Goal: Navigation & Orientation: Find specific page/section

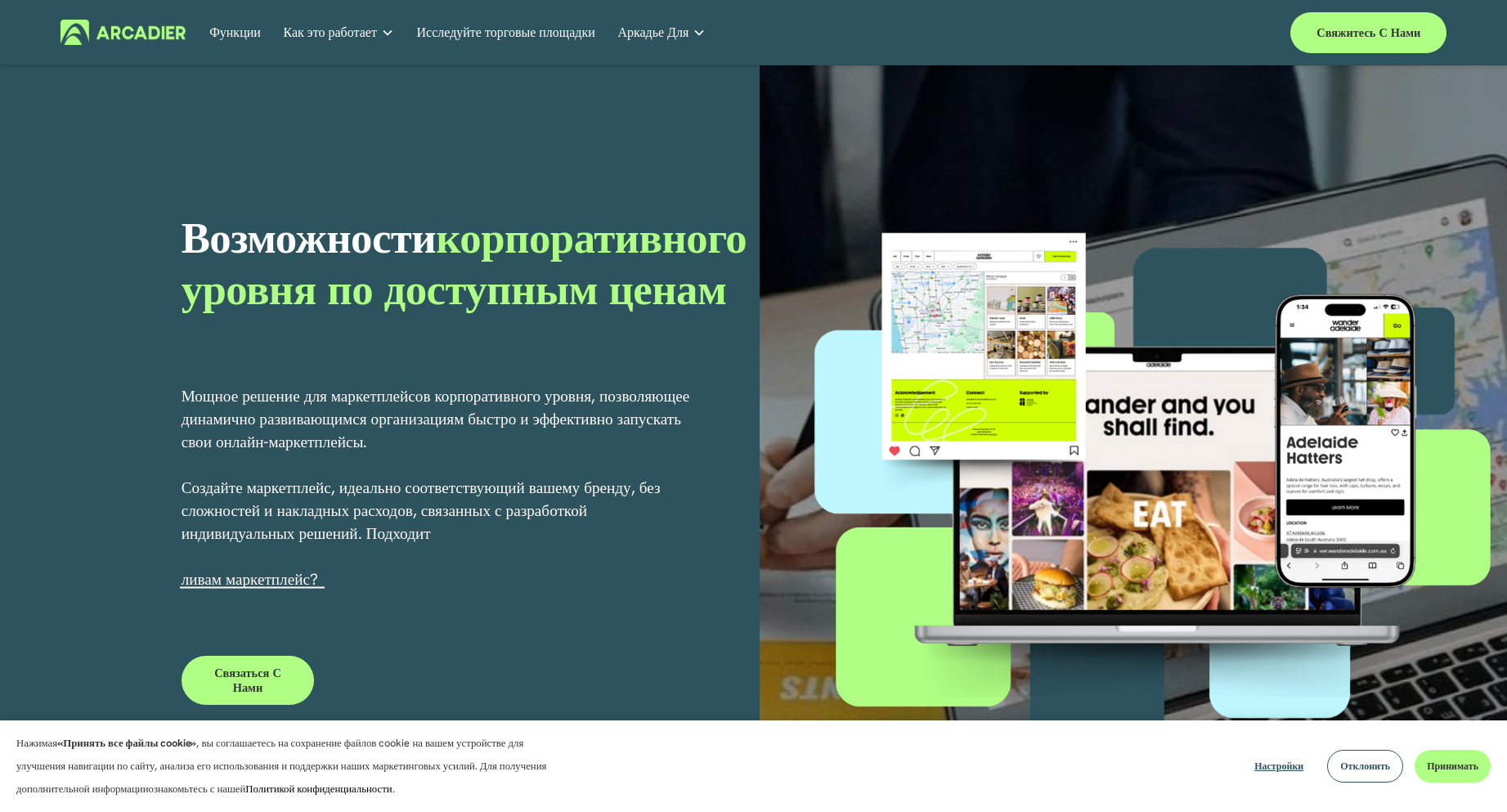
click at [241, 32] on font "Функции" at bounding box center [235, 32] width 52 height 18
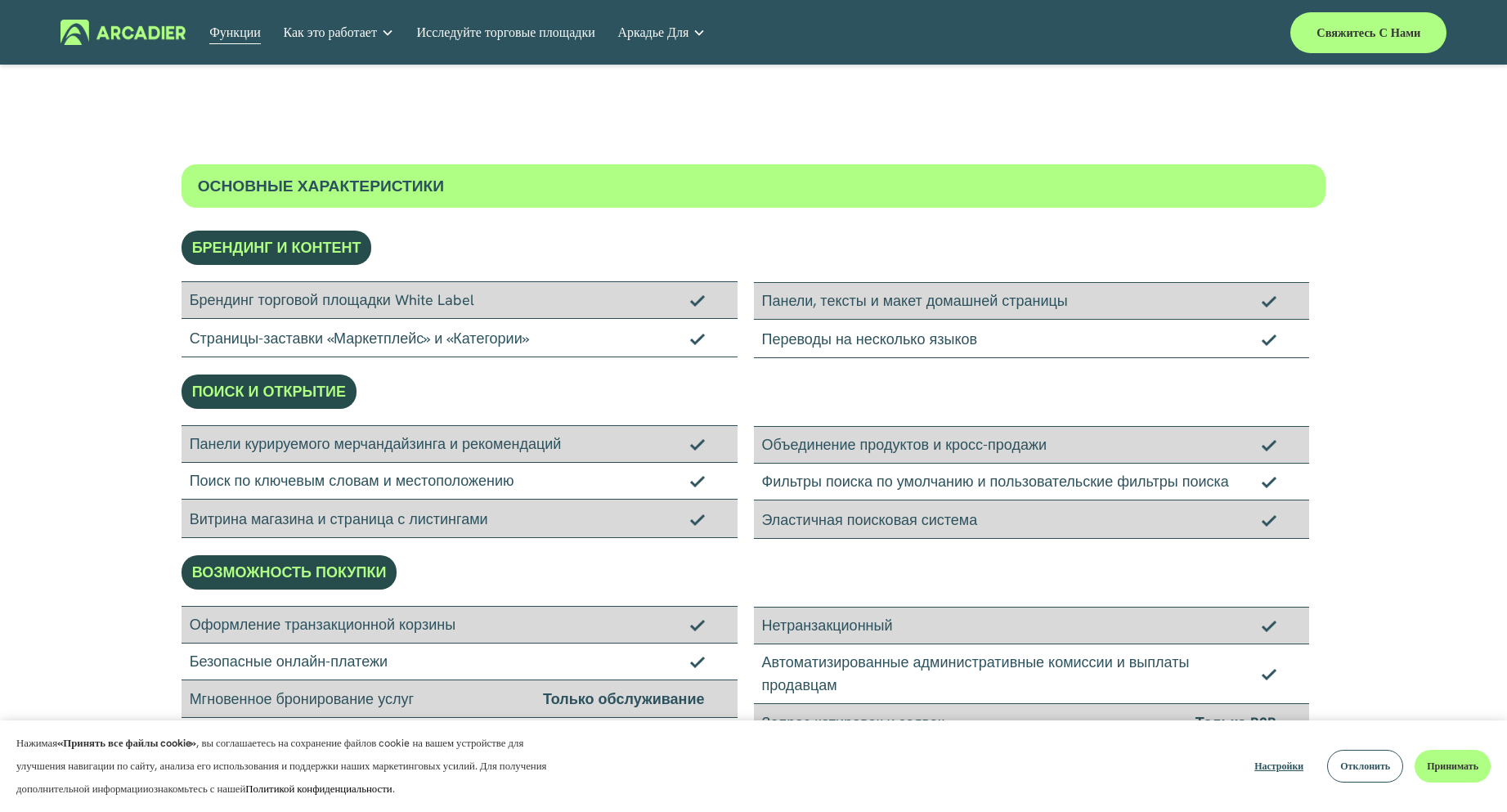
click at [0, 0] on link "Розничные рынки Что бы вы ни предложили своим клиентам, мы объединяем все это н…" at bounding box center [0, 0] width 0 height 0
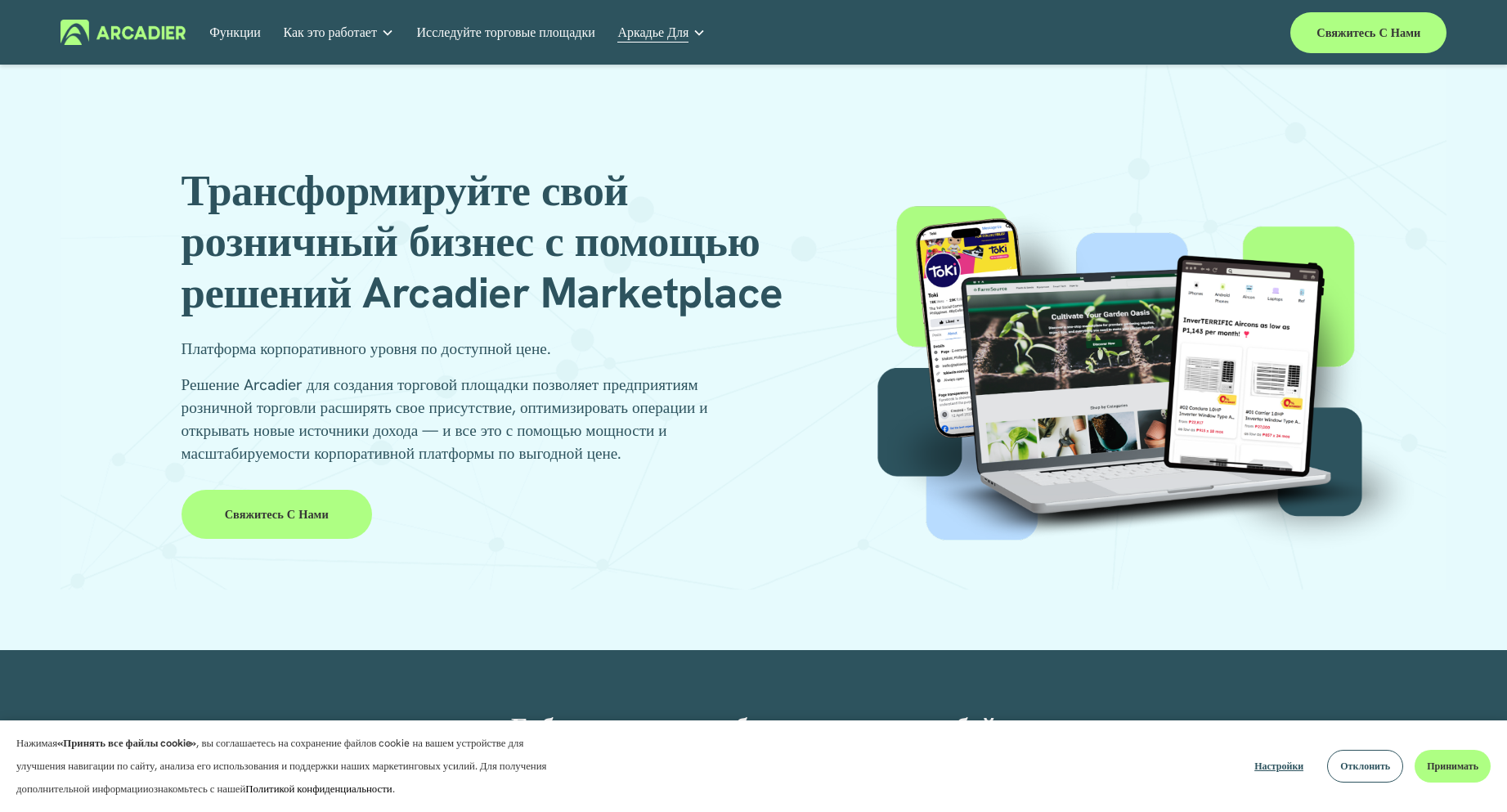
click at [128, 37] on img at bounding box center [123, 32] width 125 height 25
